Goal: Task Accomplishment & Management: Use online tool/utility

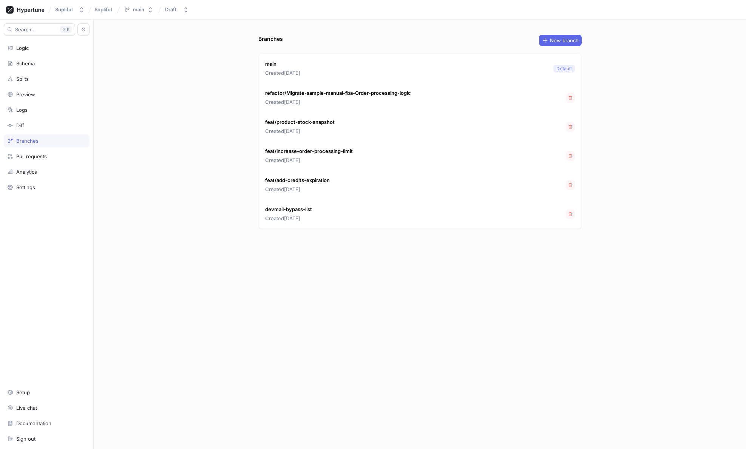
drag, startPoint x: 640, startPoint y: 79, endPoint x: 591, endPoint y: 68, distance: 49.9
click at [640, 79] on div "Branches New branch main Created [DATE] Default refactor/Migrate-sample-manual-…" at bounding box center [420, 234] width 652 height 429
click at [28, 47] on div "Logic" at bounding box center [22, 48] width 12 height 6
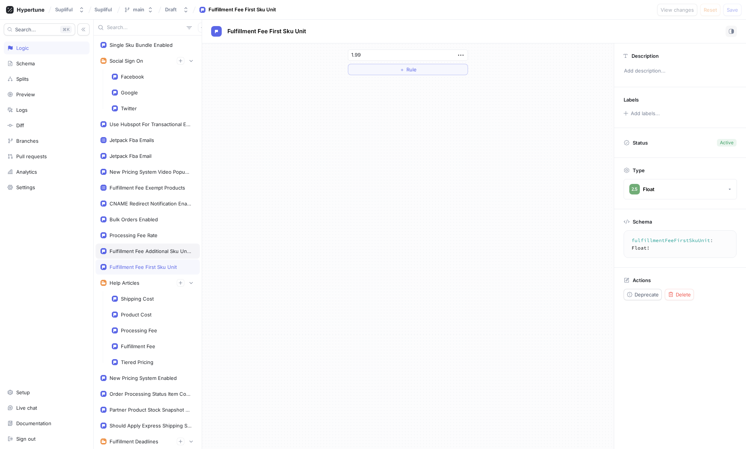
click at [142, 253] on div "Fulfillment Fee Additional Sku Units" at bounding box center [151, 251] width 82 height 6
click at [146, 264] on div "Fulfillment Fee First Sku Unit" at bounding box center [143, 267] width 67 height 6
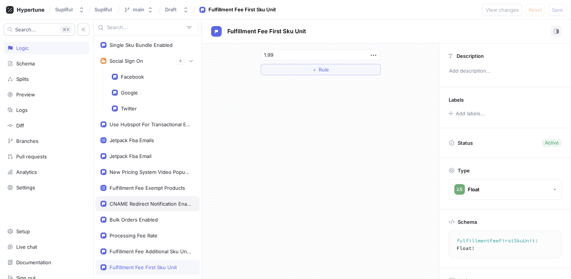
scroll to position [35, 0]
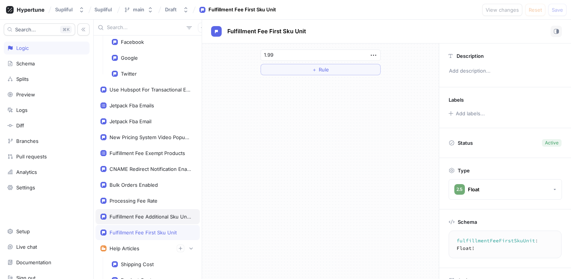
click at [152, 230] on div "Fulfillment Fee First Sku Unit" at bounding box center [143, 232] width 67 height 6
click at [152, 217] on div "Fulfillment Fee Additional Sku Units" at bounding box center [151, 216] width 82 height 6
type input "1.29"
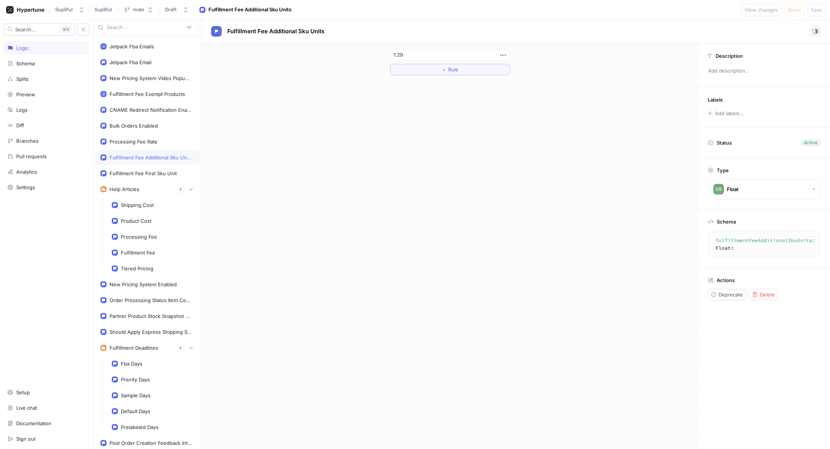
scroll to position [94, 0]
